Goal: Use online tool/utility: Utilize a website feature to perform a specific function

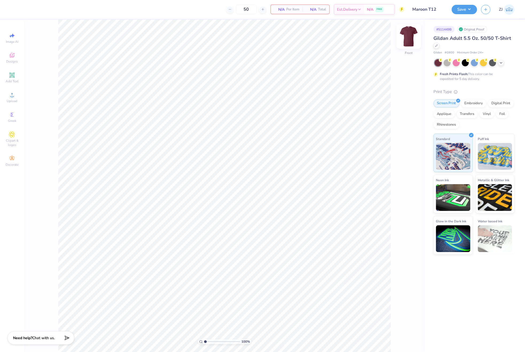
click at [409, 32] on img at bounding box center [408, 36] width 21 height 21
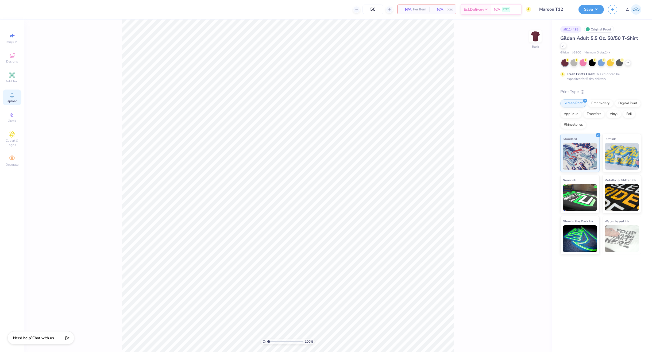
click at [11, 99] on span "Upload" at bounding box center [12, 101] width 11 height 4
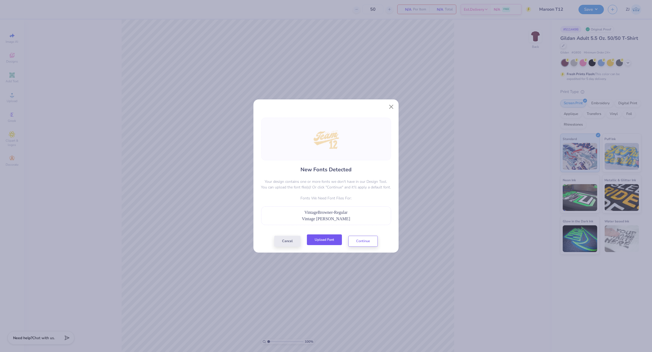
click at [317, 243] on button "Upload Font" at bounding box center [324, 239] width 35 height 11
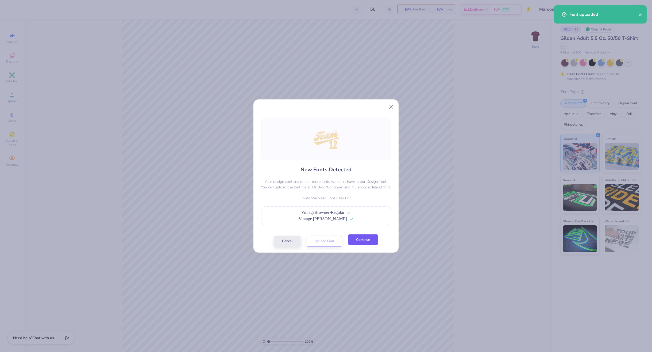
click at [361, 241] on button "Continue" at bounding box center [362, 239] width 29 height 11
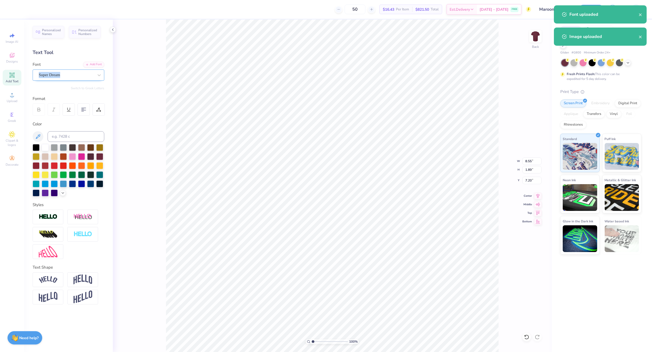
drag, startPoint x: 61, startPoint y: 69, endPoint x: 61, endPoint y: 73, distance: 4.8
click at [61, 70] on div "Font Super Dream" at bounding box center [69, 70] width 72 height 19
click at [58, 79] on div "Super Dream" at bounding box center [66, 75] width 56 height 8
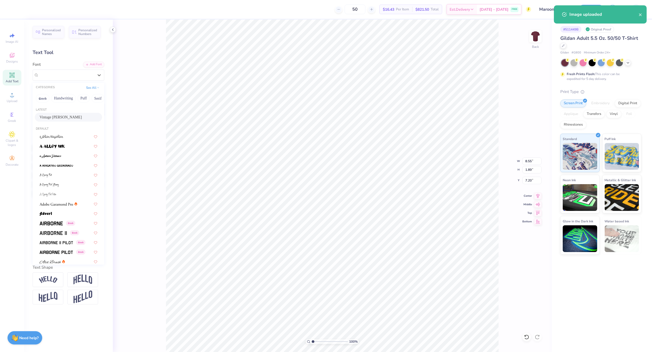
click at [53, 116] on span "Vintage [PERSON_NAME]" at bounding box center [61, 117] width 42 height 6
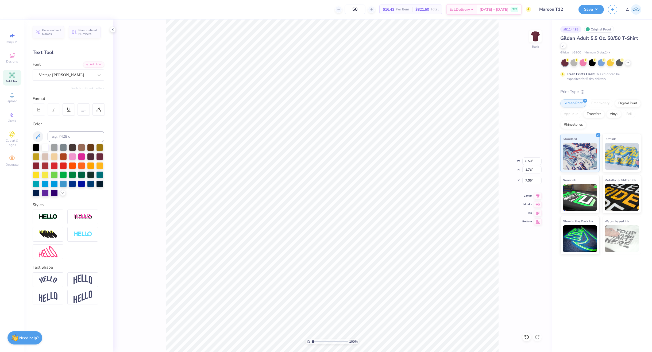
type input "6.59"
type input "1.76"
type input "7.35"
click at [525, 159] on input "15.00" at bounding box center [531, 160] width 19 height 7
type input "12.00"
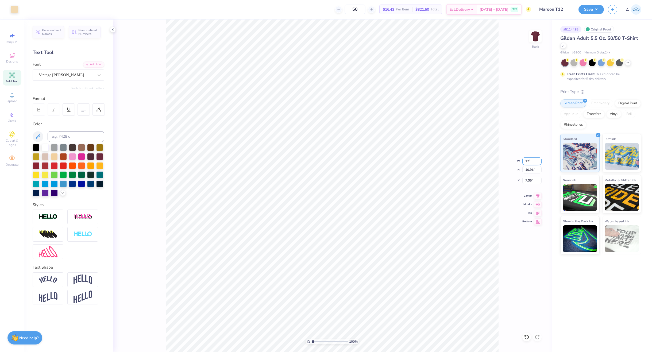
type input "8.77"
type input "8.44"
click at [50, 251] on img at bounding box center [48, 251] width 19 height 11
type input "2.98"
type input "1.02"
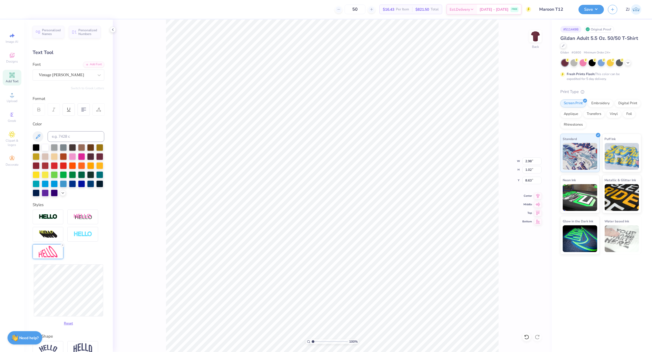
type input "8.63"
type input "3.01"
type input "1.01"
type input "8.65"
type input "2.91"
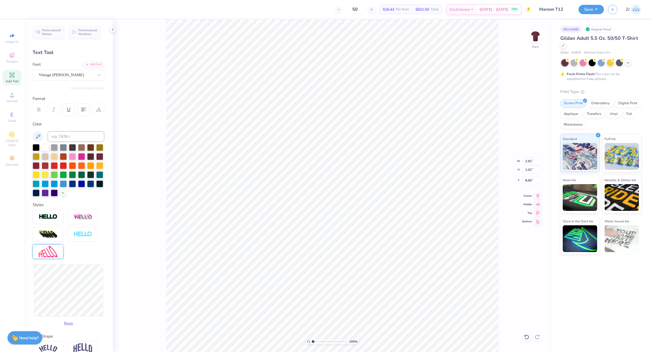
type input "8.80"
type textarea "e s t . 2 0 18"
type input "12.00"
type input "8.41"
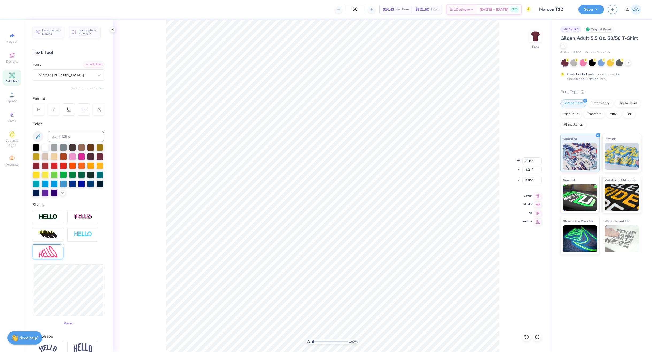
type textarea "e s t . 2 0 18"
type input "12.00"
type input "8.41"
drag, startPoint x: 61, startPoint y: 254, endPoint x: 65, endPoint y: 256, distance: 4.6
click at [61, 247] on icon at bounding box center [62, 244] width 3 height 3
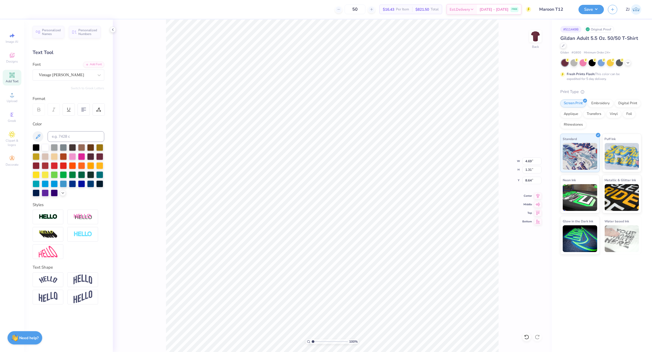
type input "4.69"
type input "1.31"
type input "8.64"
type textarea "e s t . 2 0 1 8"
click at [50, 255] on img at bounding box center [48, 251] width 19 height 11
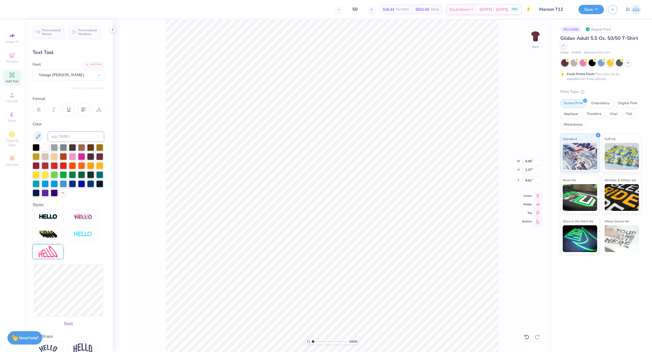
type input "5.06"
type input "1.37"
type input "8.61"
type input "4.96"
type input "8.60"
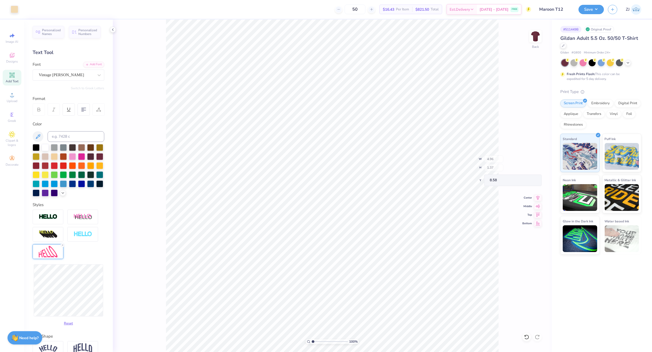
type input "8.58"
click at [525, 160] on input "12.00" at bounding box center [531, 160] width 19 height 7
click at [525, 179] on input "8.58" at bounding box center [531, 180] width 19 height 7
type input "3.00"
click at [525, 161] on input "12.00" at bounding box center [531, 160] width 19 height 7
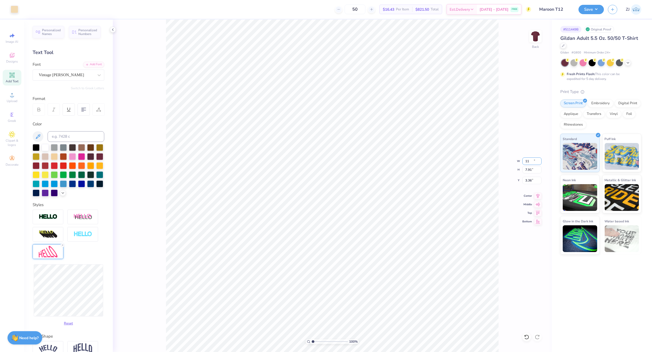
type input "11.00"
type input "7.91"
click at [525, 182] on input "3.36" at bounding box center [531, 180] width 19 height 7
type input "3.00"
click at [525, 9] on button "Save" at bounding box center [590, 8] width 25 height 9
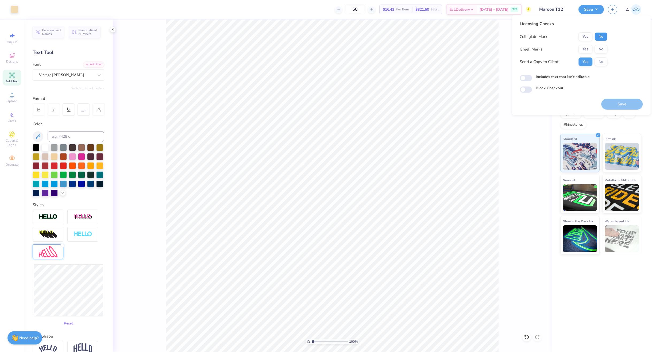
click at [525, 38] on button "No" at bounding box center [600, 36] width 13 height 9
click at [525, 45] on button "No" at bounding box center [600, 49] width 13 height 9
click at [524, 79] on input "Includes text that isn't editable" at bounding box center [525, 78] width 12 height 6
checkbox input "true"
click at [525, 99] on button "Save" at bounding box center [621, 104] width 41 height 11
